Goal: Find specific page/section: Find specific page/section

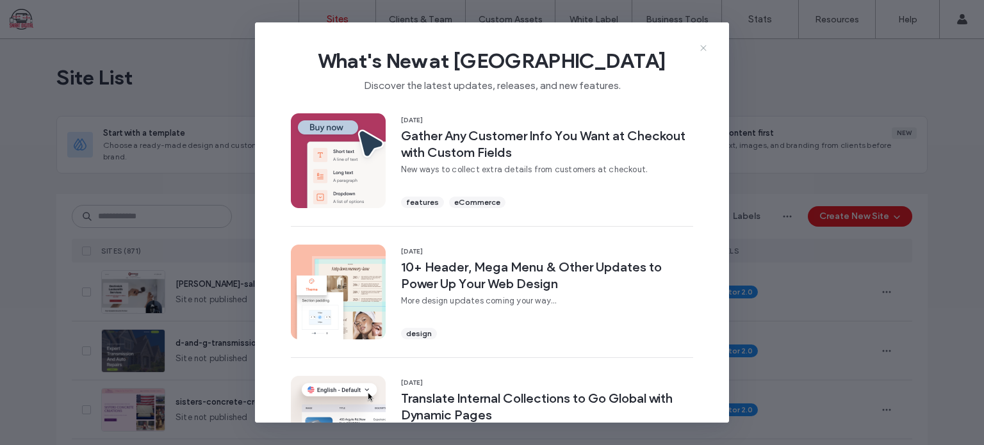
click at [701, 47] on icon at bounding box center [703, 48] width 10 height 10
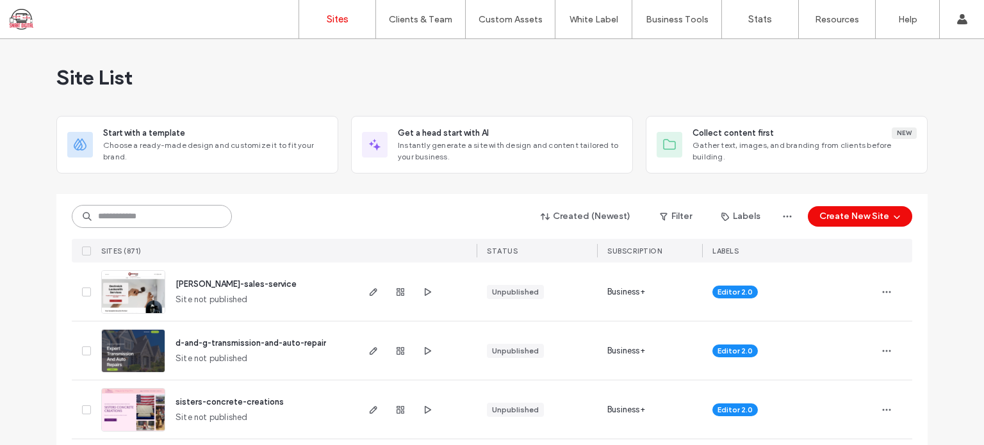
click at [149, 210] on input at bounding box center [152, 216] width 160 height 23
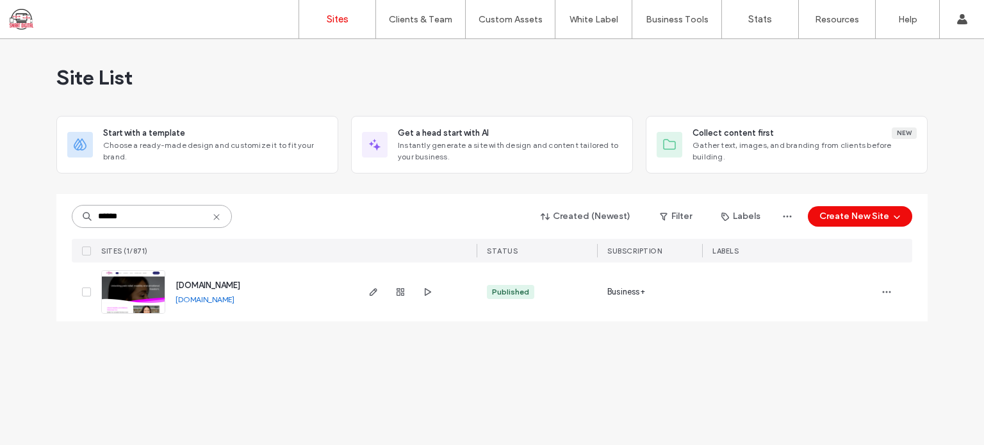
type input "******"
click at [220, 286] on span "[DOMAIN_NAME]" at bounding box center [208, 286] width 65 height 10
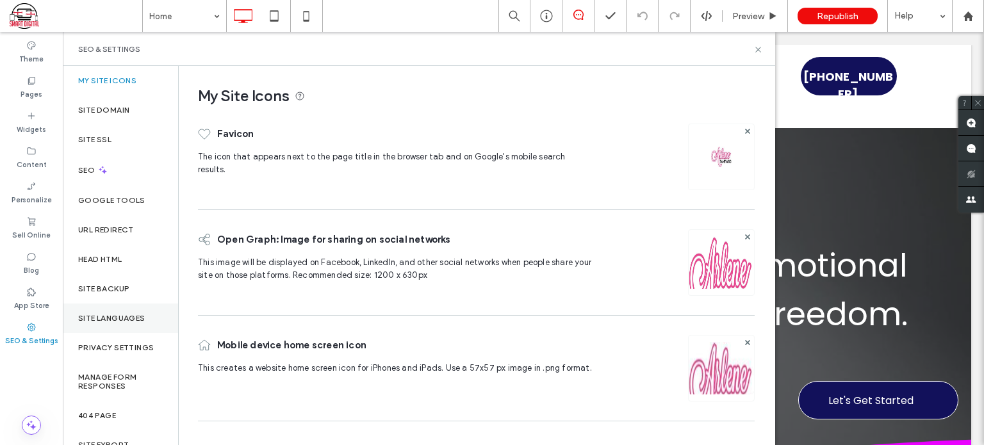
scroll to position [53, 0]
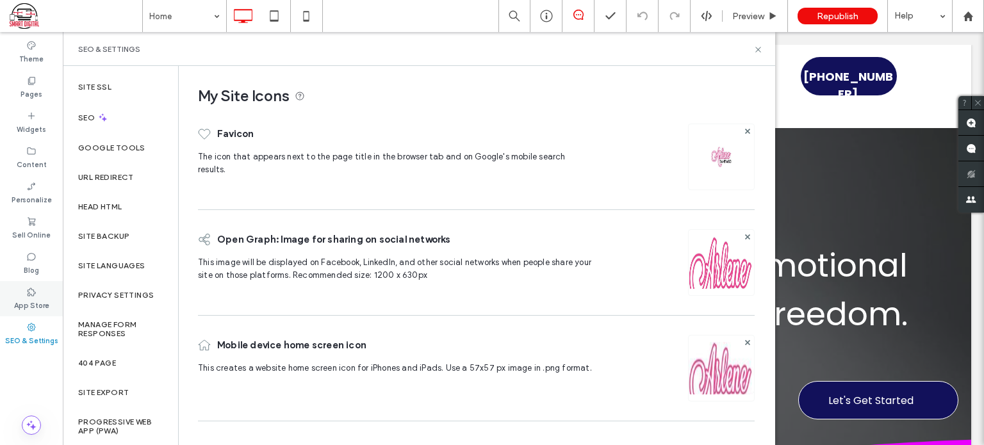
click at [26, 289] on div "App Store" at bounding box center [31, 298] width 63 height 35
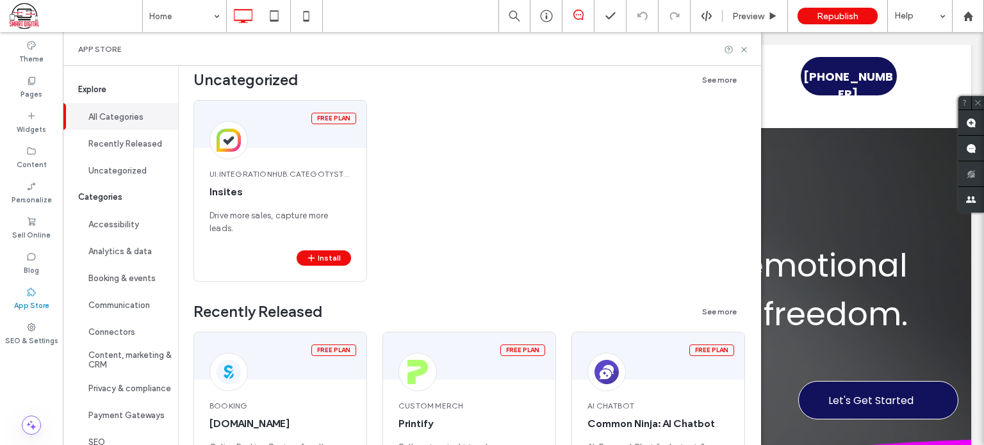
scroll to position [0, 0]
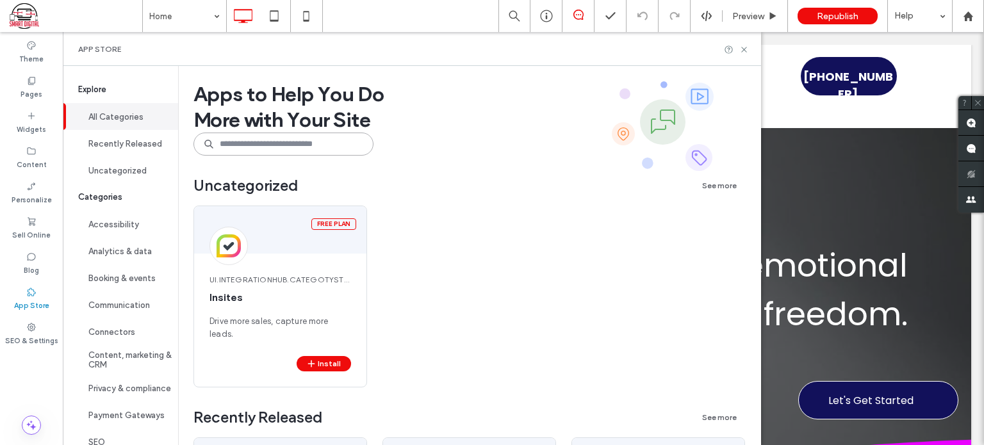
click at [303, 148] on input at bounding box center [283, 144] width 180 height 23
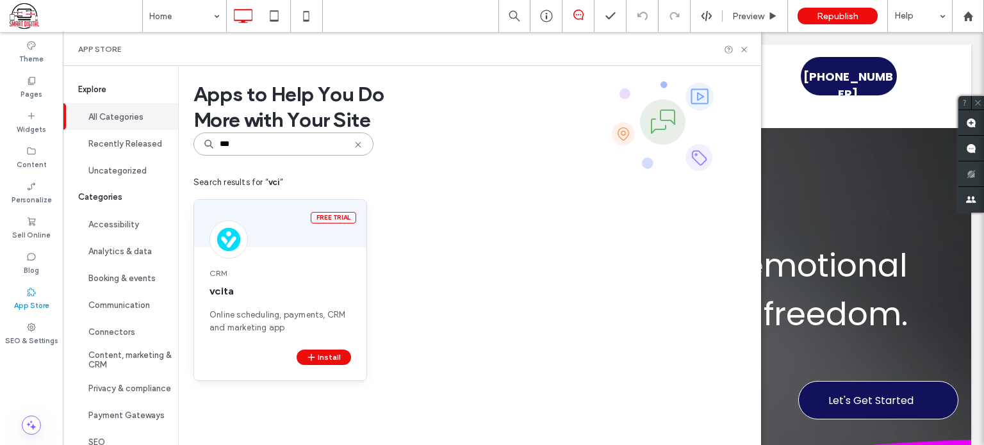
type input "***"
click at [259, 291] on span "vcita" at bounding box center [280, 291] width 142 height 14
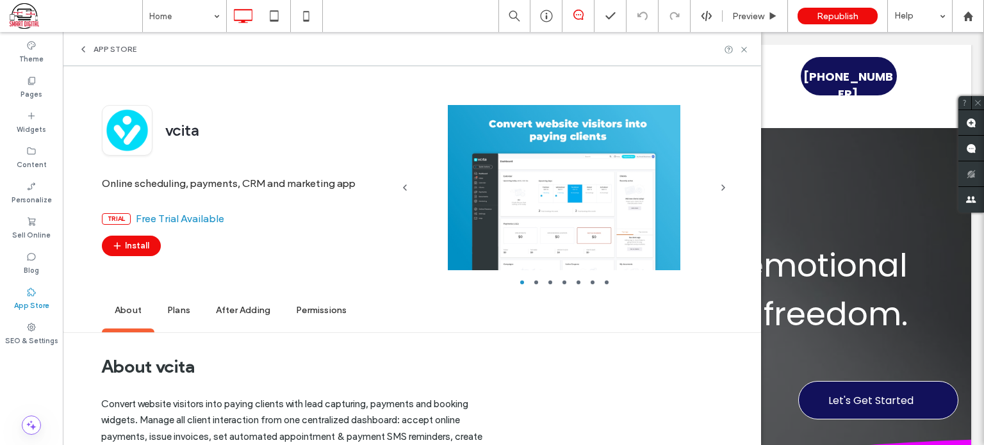
click at [177, 311] on span "Plans" at bounding box center [178, 310] width 49 height 35
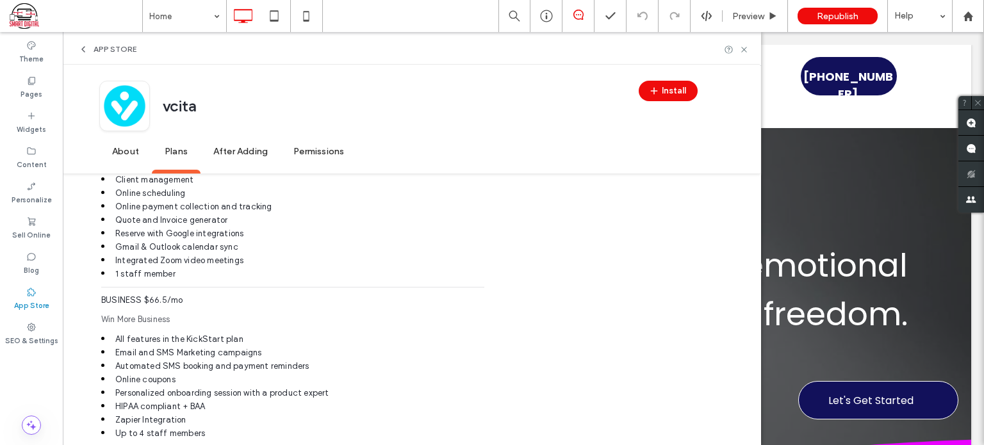
scroll to position [1695, 0]
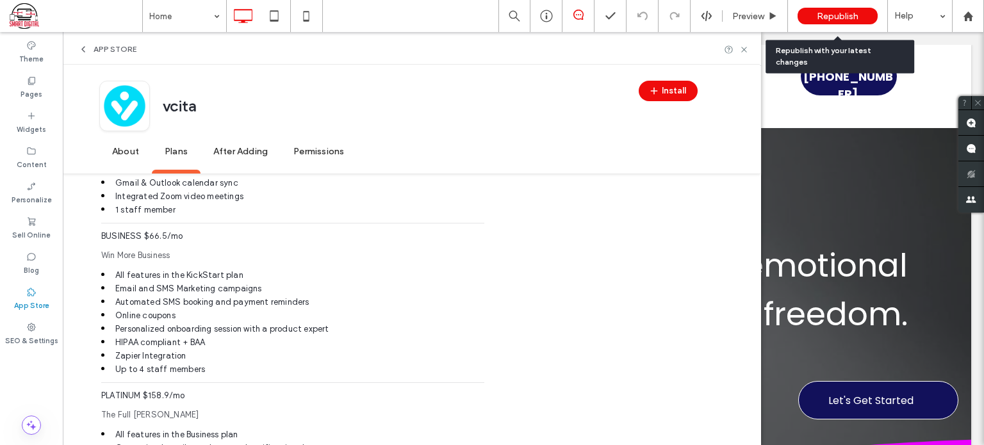
click at [865, 15] on div "Republish" at bounding box center [837, 16] width 80 height 17
